Goal: Task Accomplishment & Management: Manage account settings

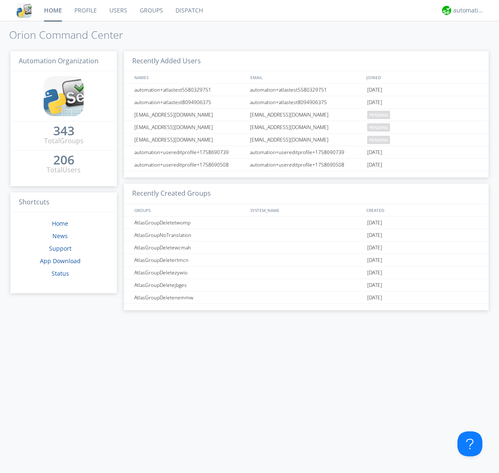
click at [151, 10] on link "Groups" at bounding box center [152, 10] width 36 height 21
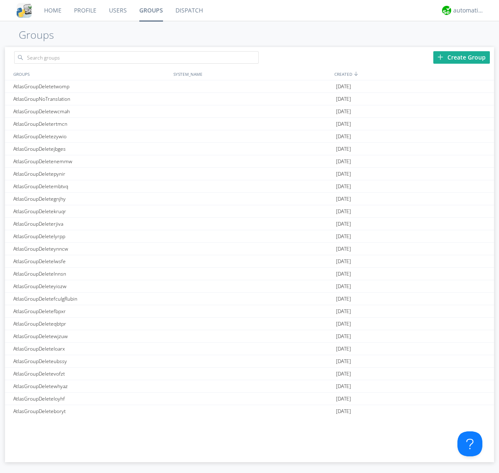
click at [462, 57] on div "Create Group" at bounding box center [462, 57] width 57 height 12
click at [151, 10] on link "Groups" at bounding box center [151, 10] width 36 height 21
type input "AtlasGroupDeletebkgka"
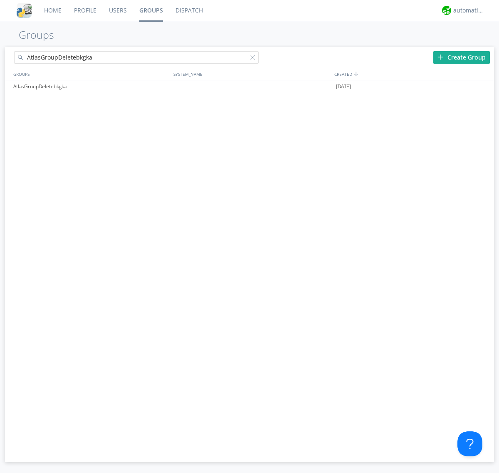
click at [117, 10] on link "Users" at bounding box center [118, 10] width 30 height 21
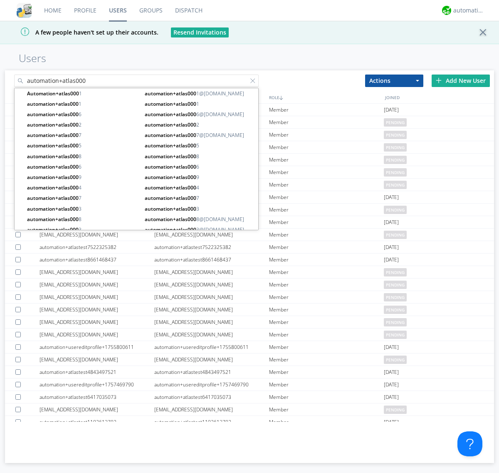
type input "automation+atlas000"
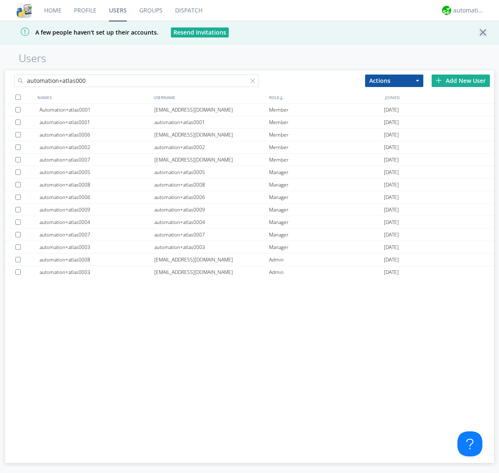
click at [18, 97] on div at bounding box center [17, 96] width 5 height 5
click at [394, 80] on button "Actions" at bounding box center [394, 80] width 58 height 12
click at [0, 0] on link "Add to Group" at bounding box center [0, 0] width 0 height 0
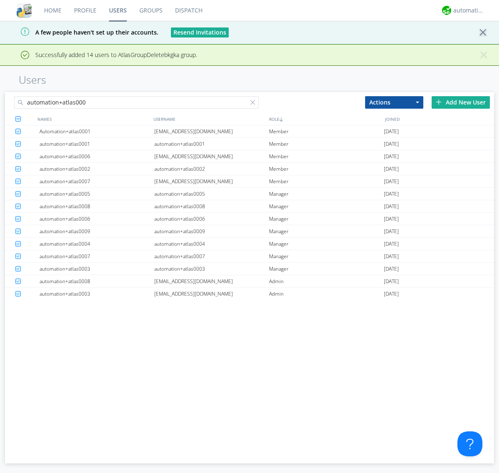
click at [151, 10] on link "Groups" at bounding box center [151, 10] width 36 height 21
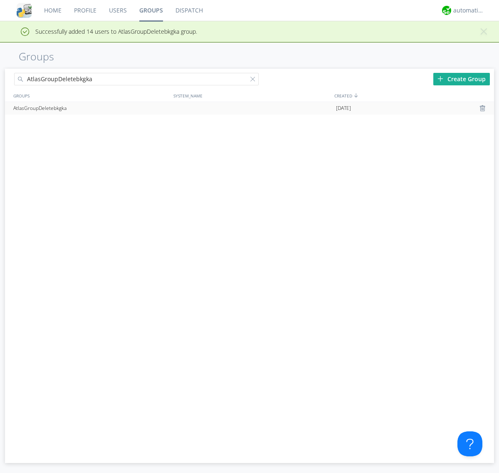
type input "AtlasGroupDeletebkgka"
click at [483, 108] on div at bounding box center [484, 108] width 8 height 7
